Goal: Task Accomplishment & Management: Use online tool/utility

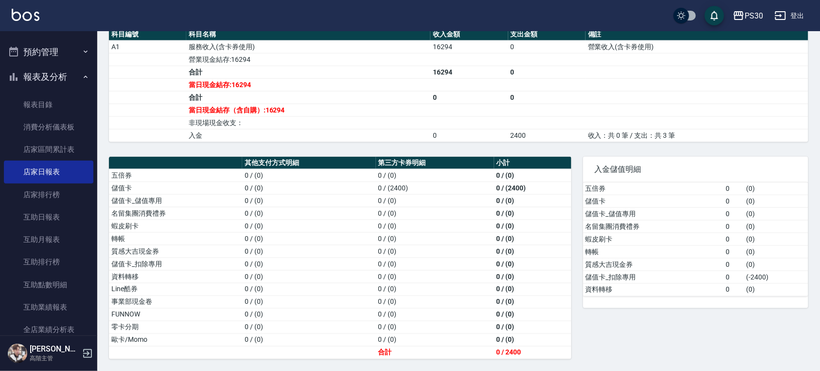
scroll to position [246, 0]
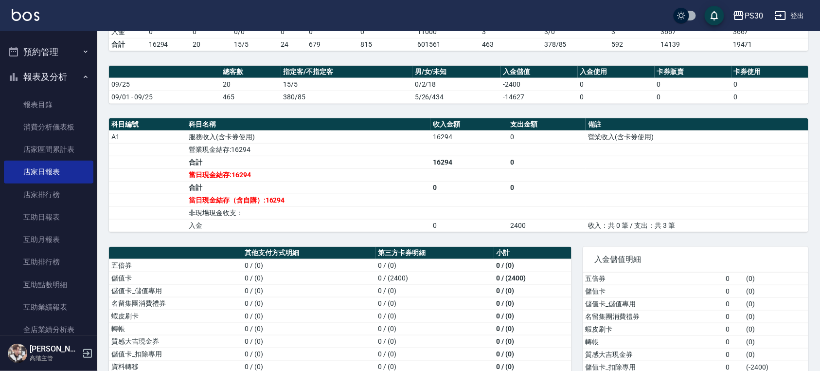
click at [18, 20] on link at bounding box center [26, 16] width 28 height 14
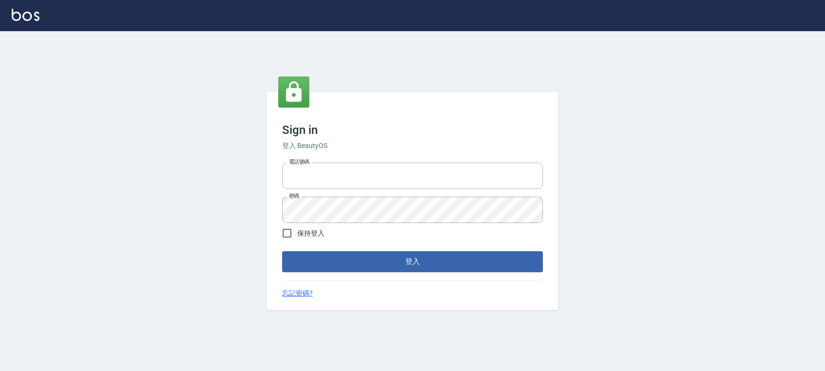
type input "0972392966"
click at [373, 259] on button "登入" at bounding box center [412, 261] width 261 height 20
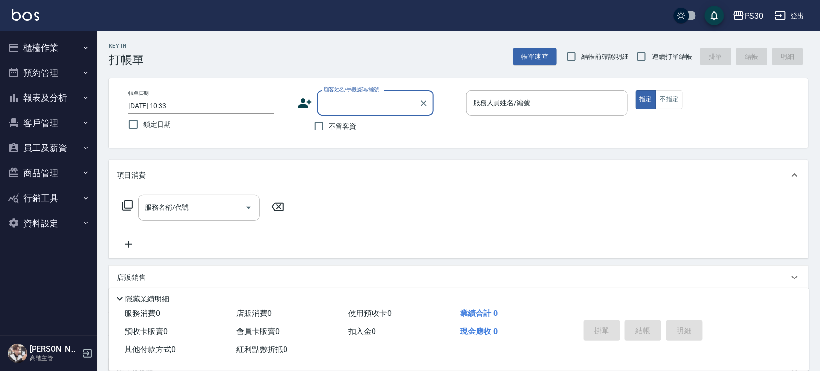
click at [57, 54] on button "櫃檯作業" at bounding box center [49, 47] width 90 height 25
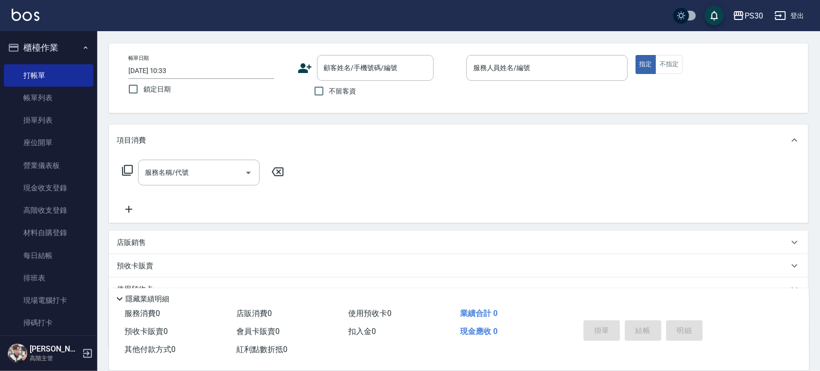
scroll to position [65, 0]
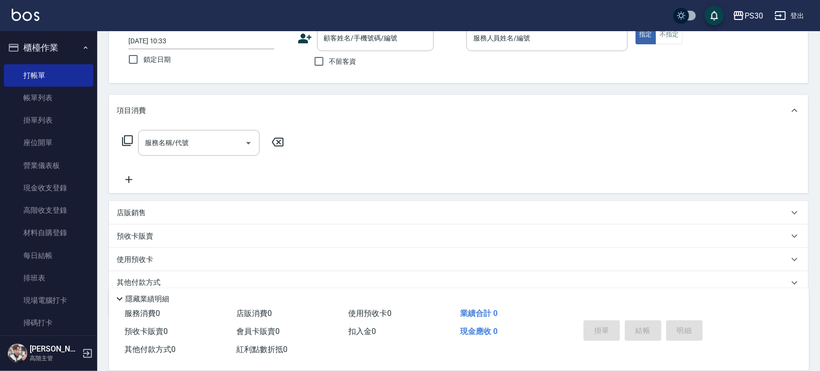
click at [49, 318] on link "掃碼打卡" at bounding box center [49, 322] width 90 height 22
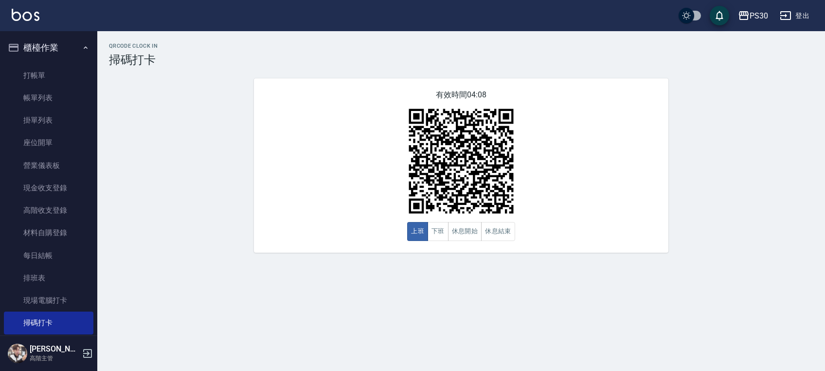
drag, startPoint x: 50, startPoint y: 296, endPoint x: 54, endPoint y: 294, distance: 5.4
click at [51, 296] on link "現場電腦打卡" at bounding box center [49, 300] width 90 height 22
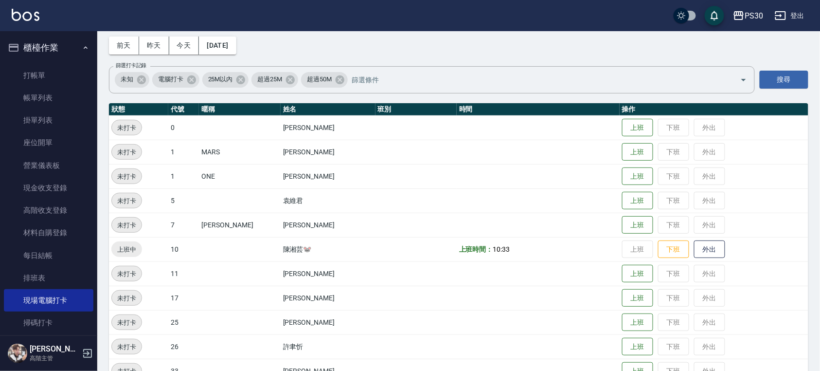
scroll to position [65, 0]
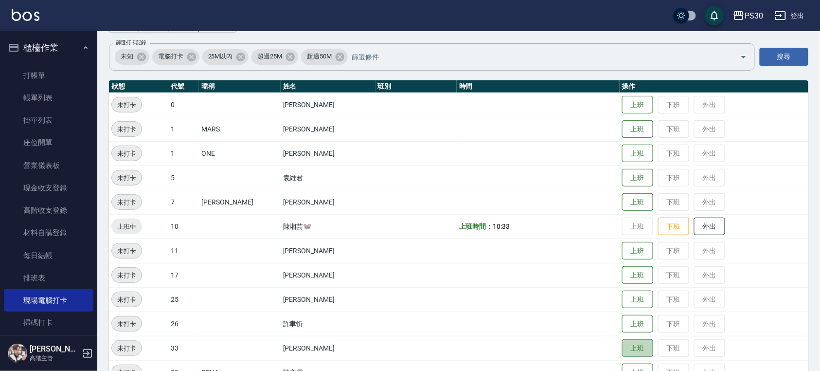
click at [629, 351] on button "上班" at bounding box center [637, 348] width 31 height 18
